Goal: Transaction & Acquisition: Purchase product/service

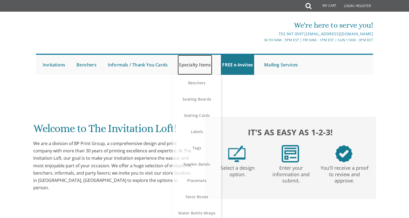
click at [193, 65] on link "Specialty Items" at bounding box center [195, 65] width 35 height 20
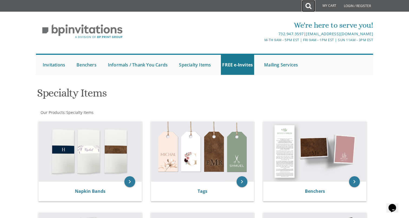
click at [308, 5] on icon at bounding box center [309, 6] width 6 height 11
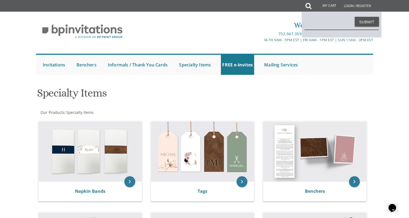
type input "m"
click at [355, 17] on button "Submit" at bounding box center [367, 22] width 24 height 10
type input "specialty mugs"
click at [366, 19] on button "Submit" at bounding box center [367, 22] width 24 height 10
click at [363, 23] on button "Submit" at bounding box center [367, 22] width 24 height 10
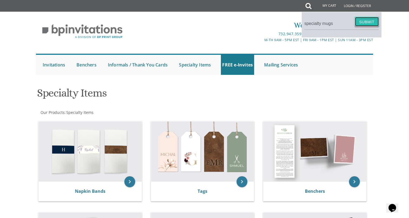
click at [363, 23] on button "Submit" at bounding box center [367, 22] width 24 height 10
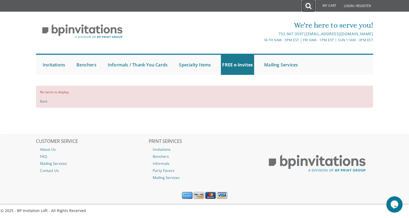
click at [308, 4] on icon at bounding box center [309, 6] width 6 height 11
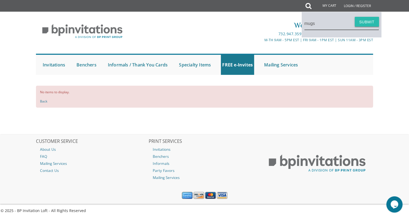
type input "mugs"
click at [369, 22] on button "Submit" at bounding box center [367, 22] width 24 height 10
